Goal: Book appointment/travel/reservation

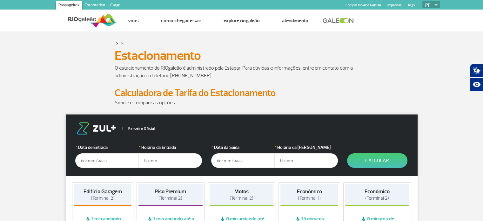
click at [121, 156] on input "text" at bounding box center [106, 160] width 63 height 15
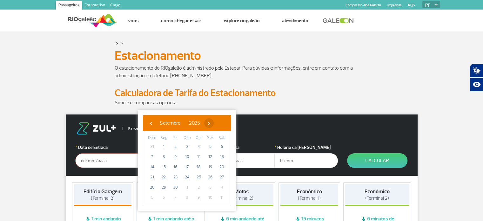
click at [214, 124] on span "›" at bounding box center [209, 123] width 10 height 10
click at [199, 145] on span "2" at bounding box center [199, 146] width 10 height 10
type input "[DATE]"
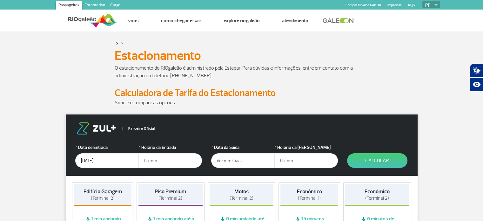
click at [170, 161] on input "text" at bounding box center [169, 160] width 63 height 15
type input "6"
type input "06:00"
click at [247, 165] on input "text" at bounding box center [242, 160] width 63 height 15
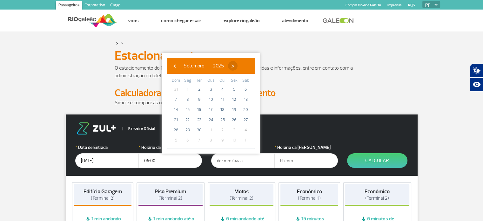
click at [237, 68] on span "›" at bounding box center [233, 66] width 10 height 10
click at [179, 99] on span "5" at bounding box center [176, 99] width 10 height 10
type input "[DATE]"
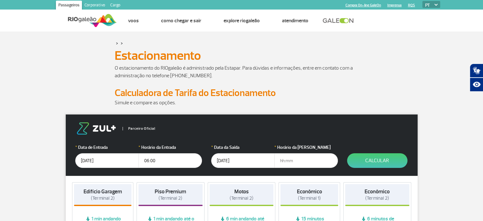
click at [290, 161] on input "text" at bounding box center [305, 160] width 63 height 15
type input "21:00"
click at [384, 159] on button "Calcular" at bounding box center [377, 160] width 60 height 15
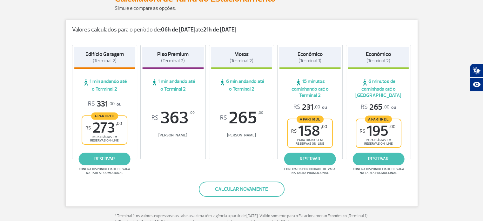
scroll to position [95, 0]
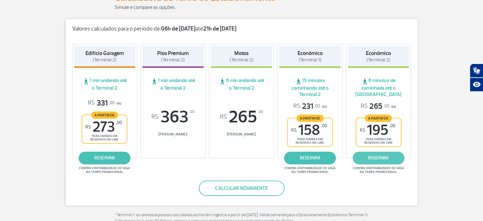
click at [382, 158] on link "reservar" at bounding box center [378, 157] width 52 height 13
